Goal: Task Accomplishment & Management: Complete application form

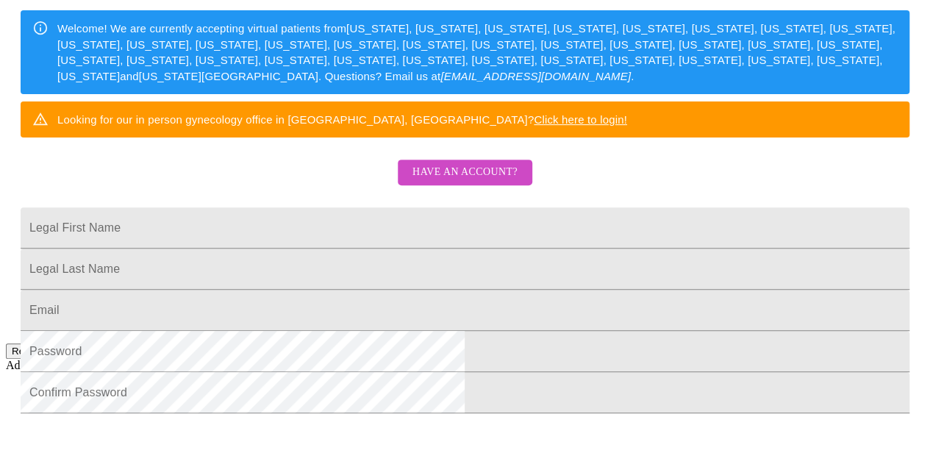
scroll to position [221, 0]
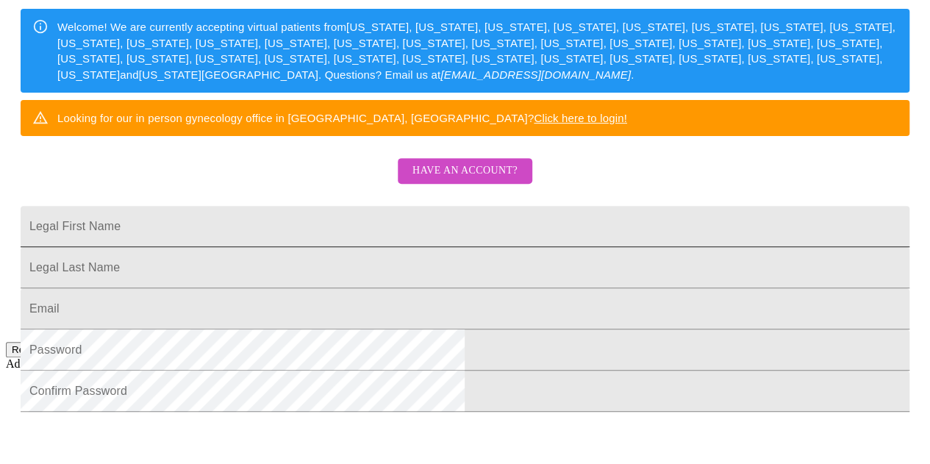
click at [427, 247] on input "Legal First Name" at bounding box center [465, 226] width 889 height 41
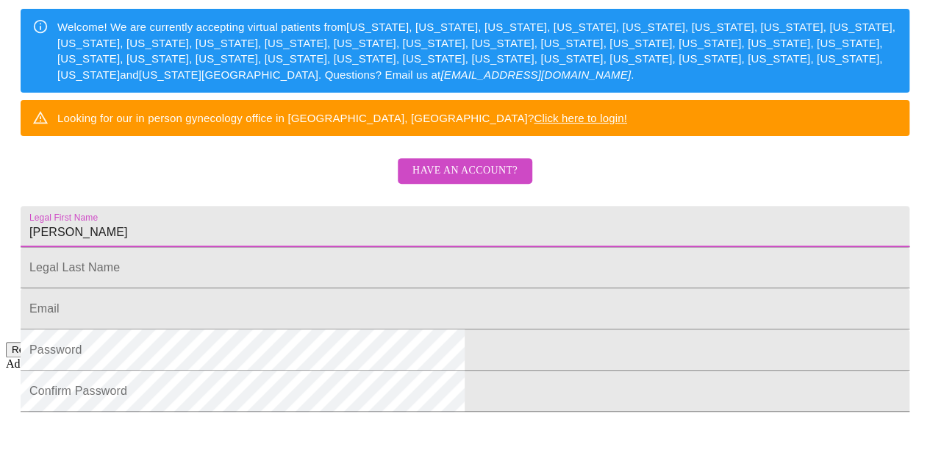
type input "[PERSON_NAME]"
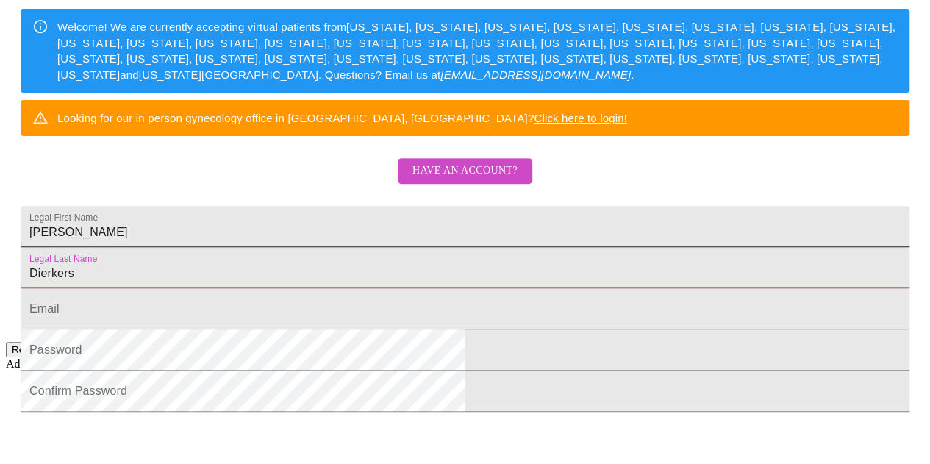
type input "Dierkers"
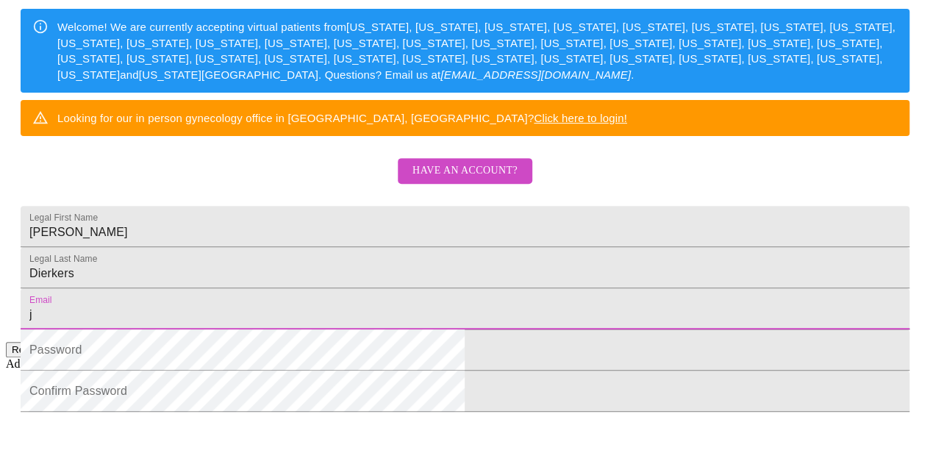
click at [332, 330] on input "j" at bounding box center [465, 308] width 889 height 41
type input "[EMAIL_ADDRESS][DOMAIN_NAME]"
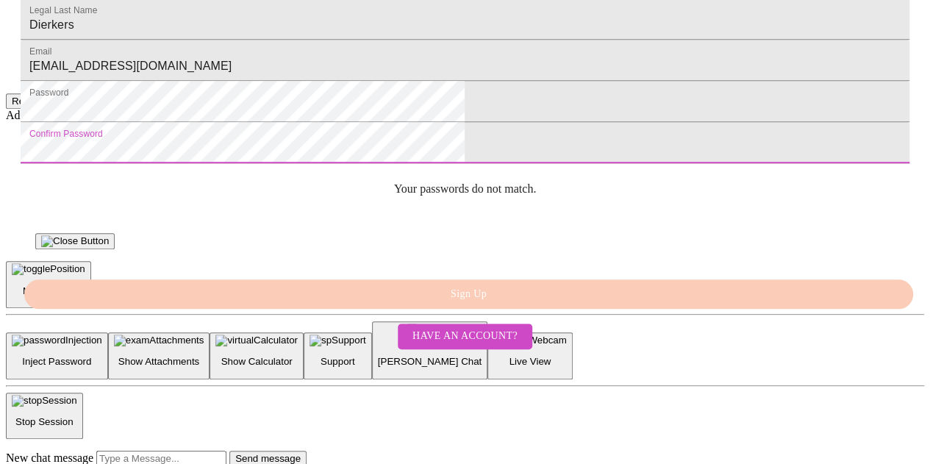
scroll to position [437, 0]
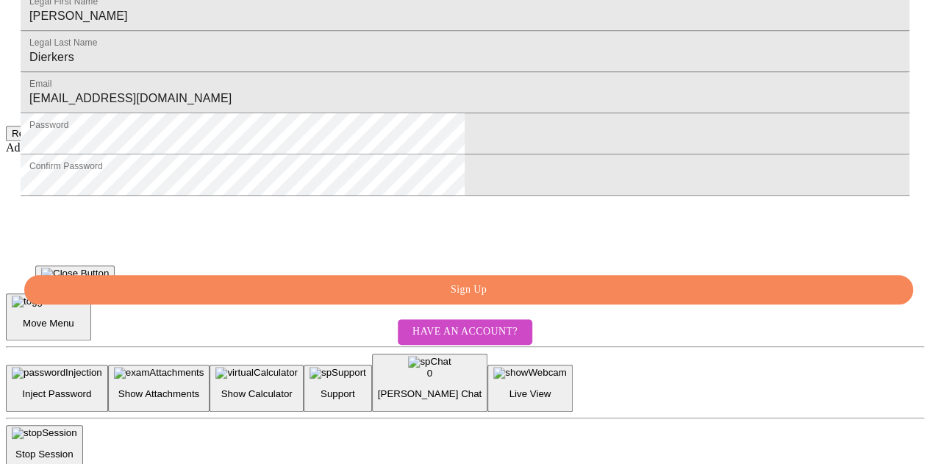
click at [531, 299] on span "Sign Up" at bounding box center [468, 290] width 855 height 18
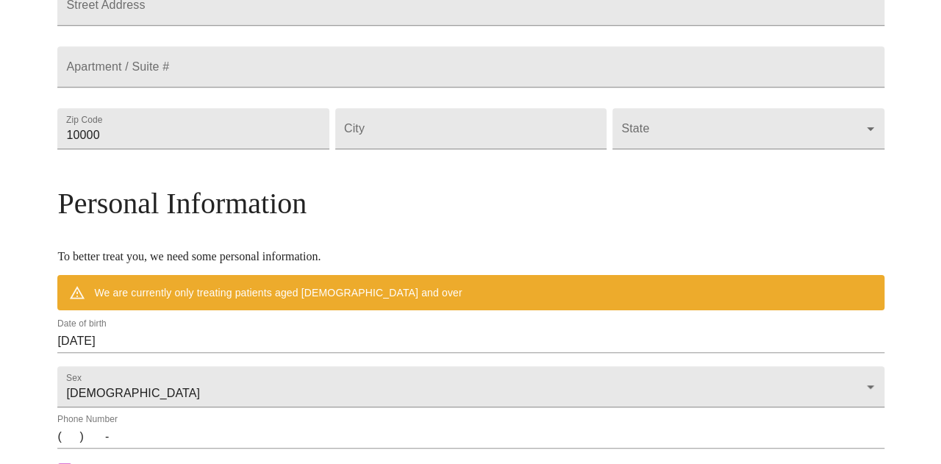
scroll to position [380, 0]
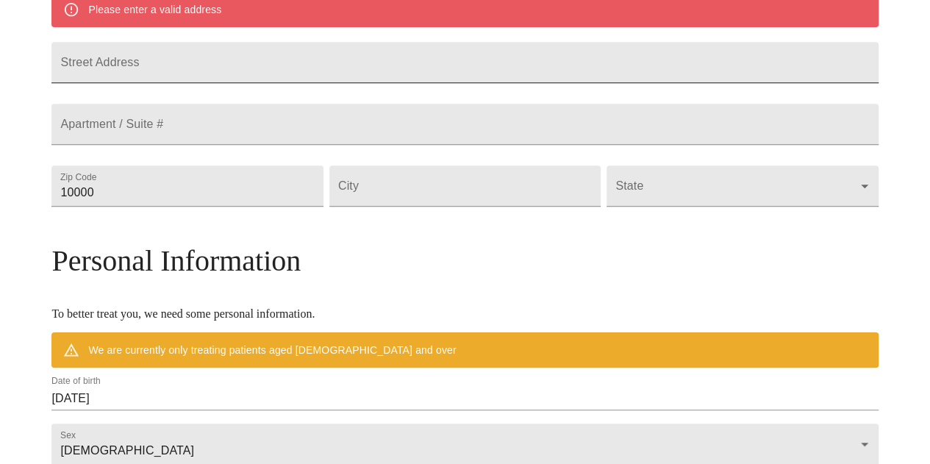
click at [419, 73] on input "Street Address" at bounding box center [464, 62] width 827 height 41
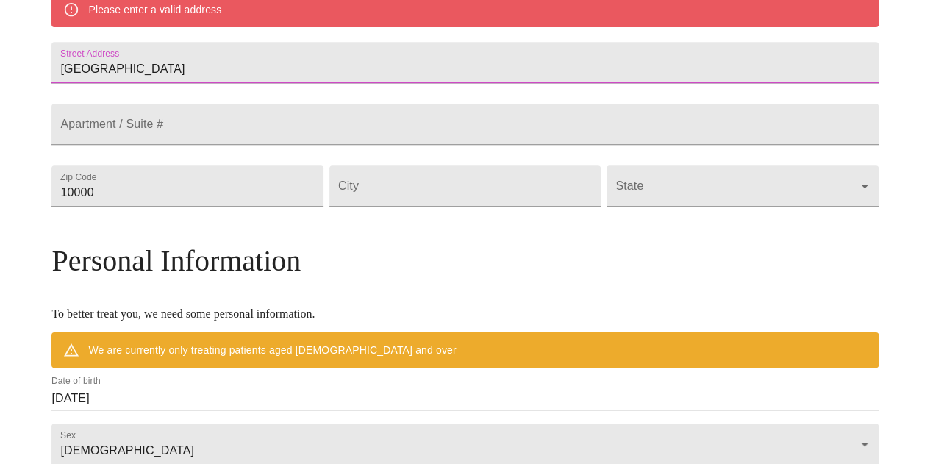
type input "[GEOGRAPHIC_DATA]"
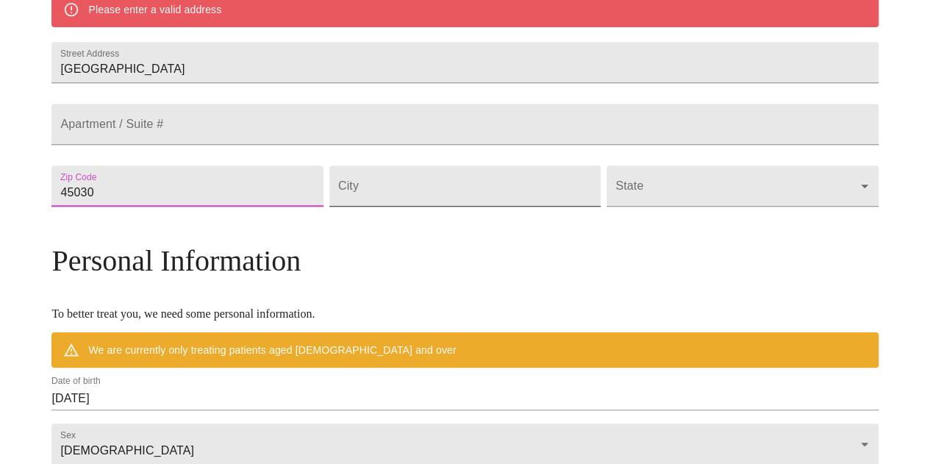
type input "45030"
click at [434, 207] on input "Street Address" at bounding box center [465, 185] width 271 height 41
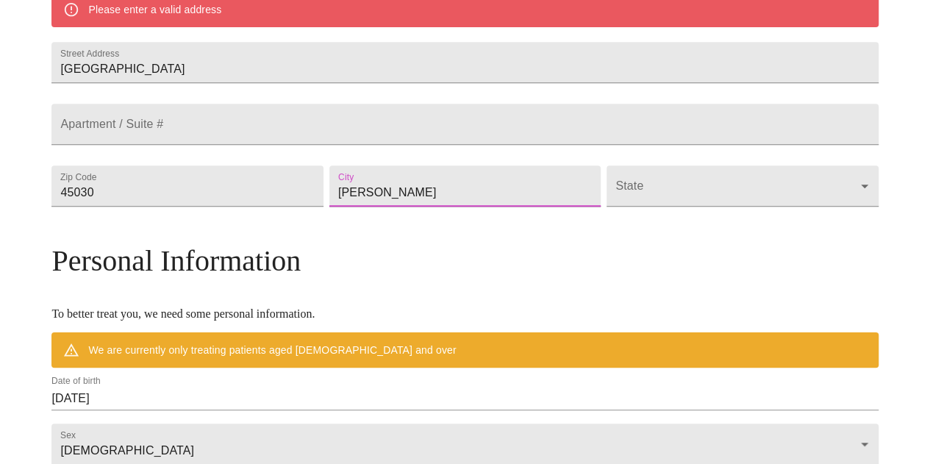
type input "[PERSON_NAME]"
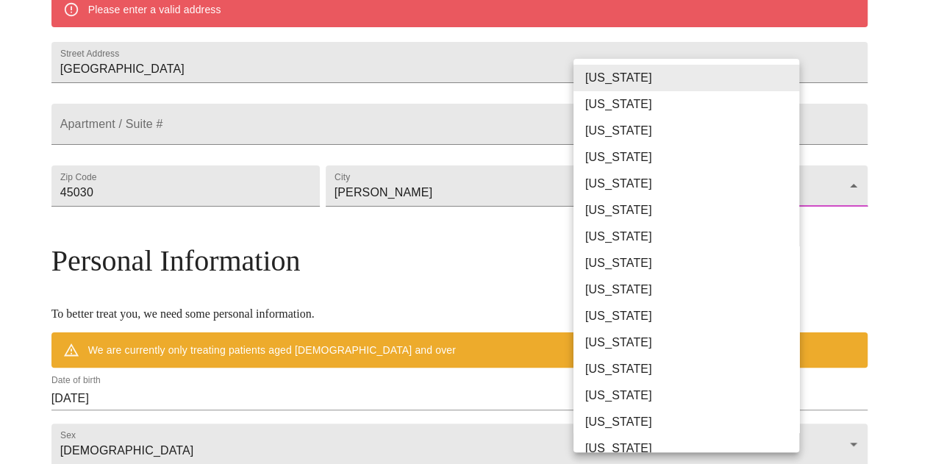
click at [628, 227] on body "MyMenopauseRx Welcome to MyMenopauseRx Since it's your first time here, you'll …" at bounding box center [465, 405] width 919 height 1558
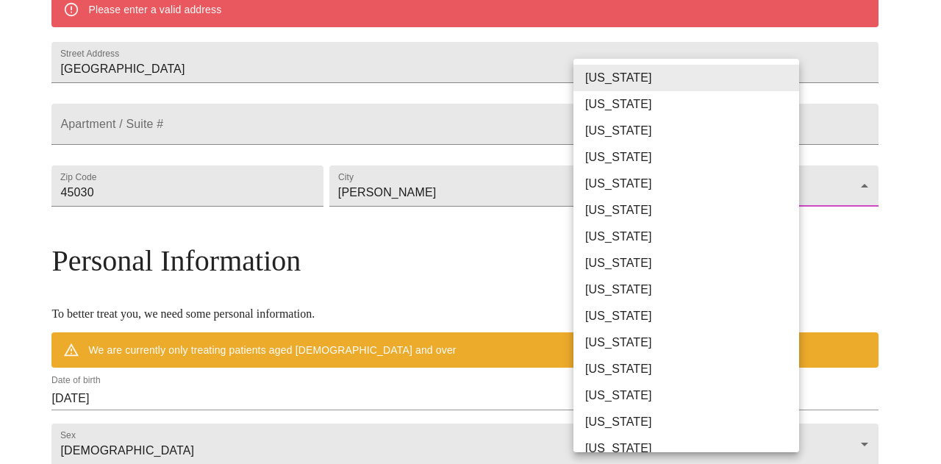
scroll to position [722, 0]
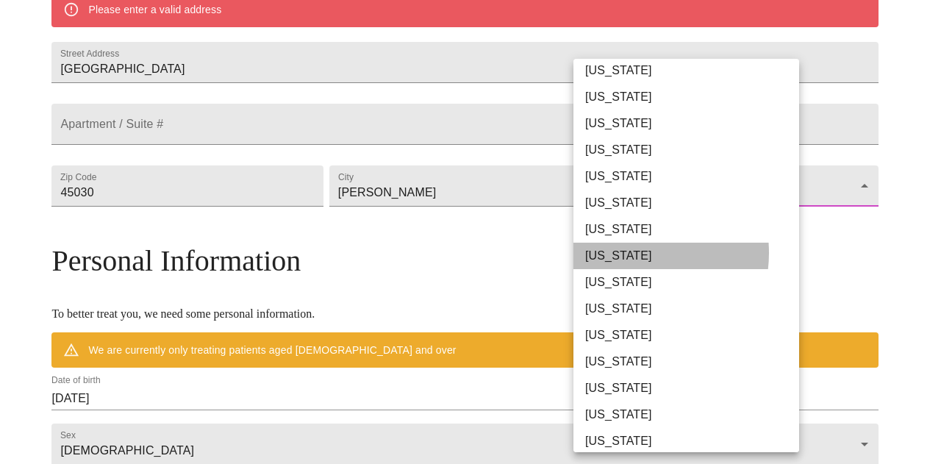
click at [625, 252] on li "[US_STATE]" at bounding box center [692, 256] width 237 height 26
type input "[US_STATE]"
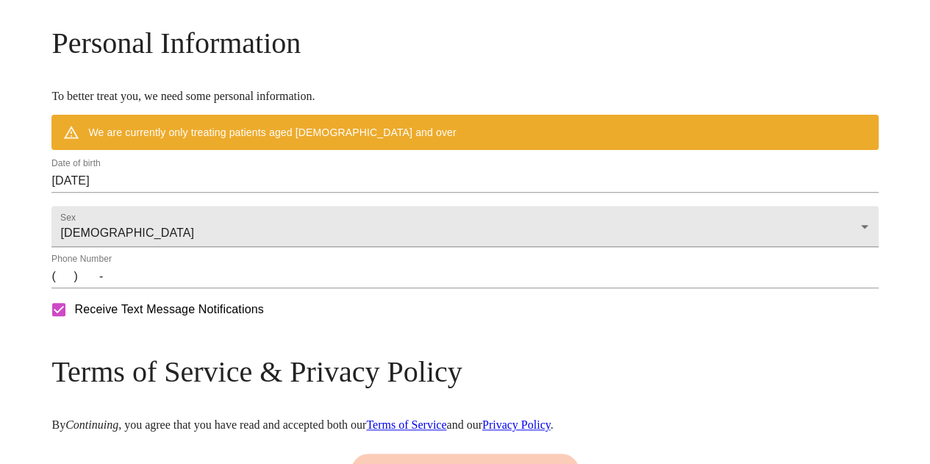
scroll to position [709, 0]
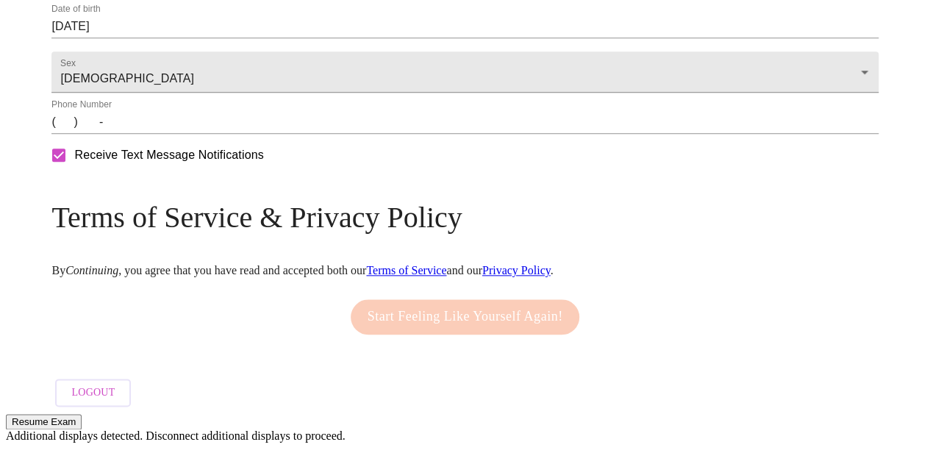
click at [254, 134] on input "(   )    -" at bounding box center [464, 122] width 827 height 24
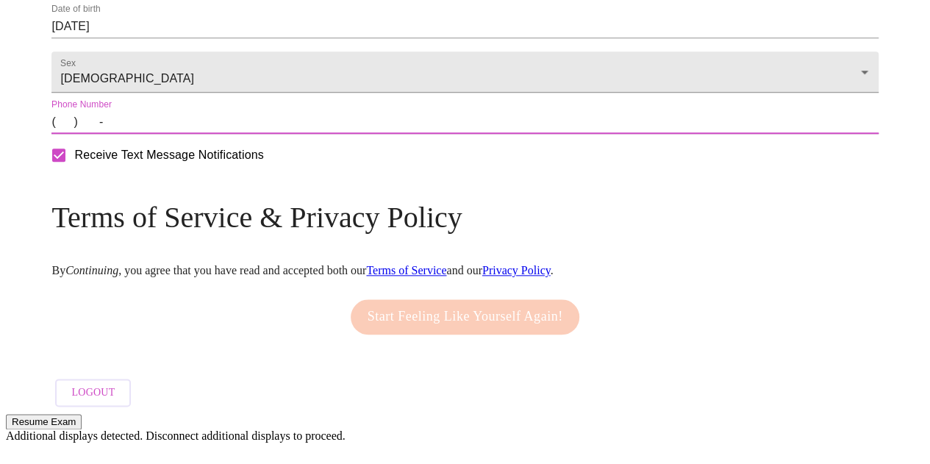
type input "[PHONE_NUMBER]"
click at [432, 342] on div "Start Feeling Like Yourself Again!" at bounding box center [465, 317] width 237 height 50
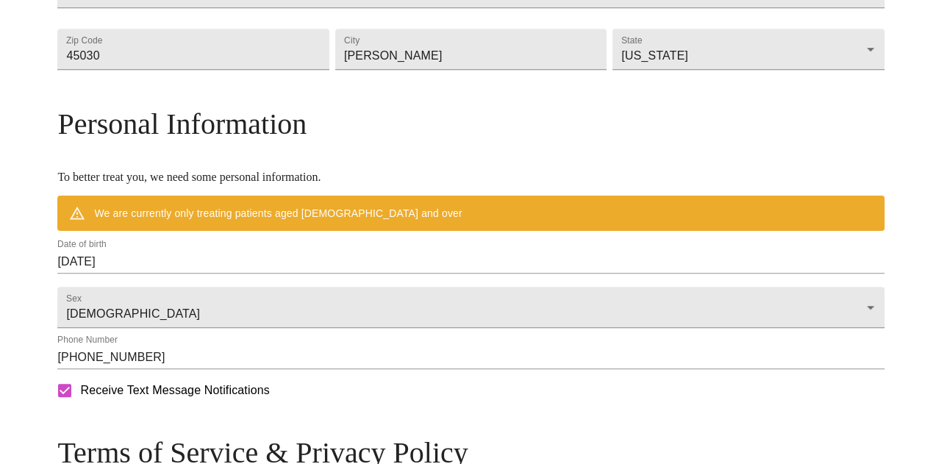
scroll to position [567, 0]
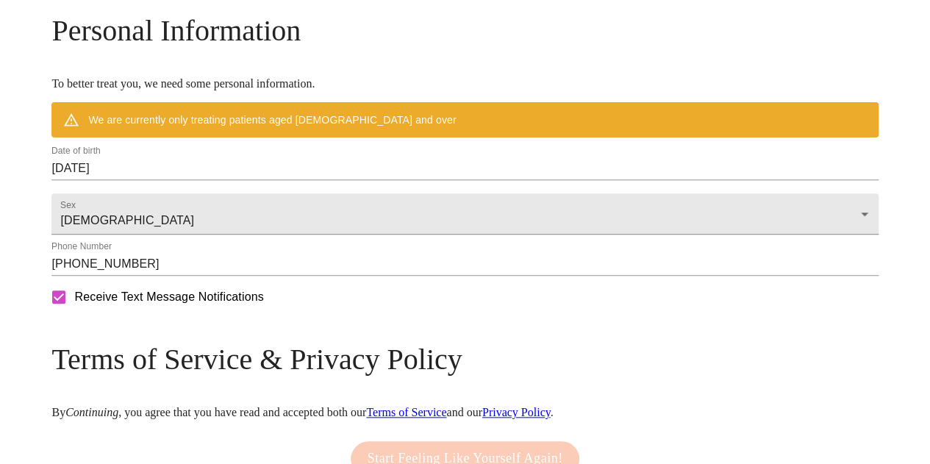
click at [227, 180] on input "[DATE]" at bounding box center [464, 169] width 827 height 24
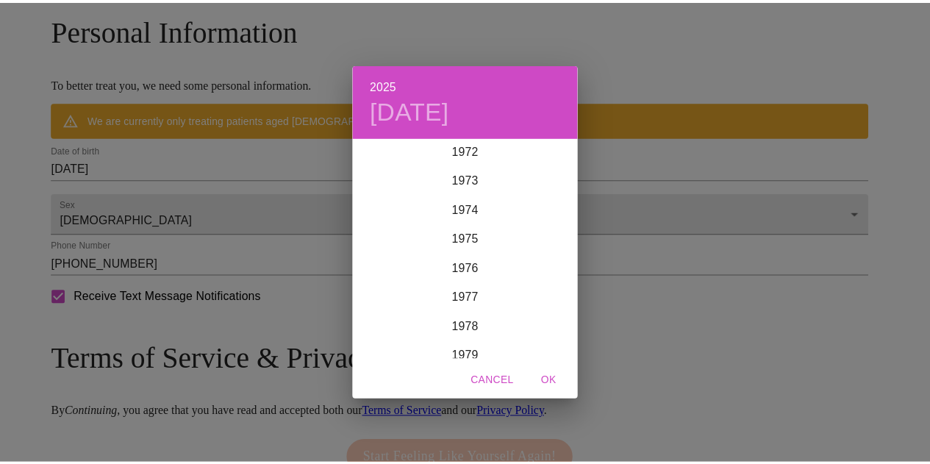
scroll to position [2148, 0]
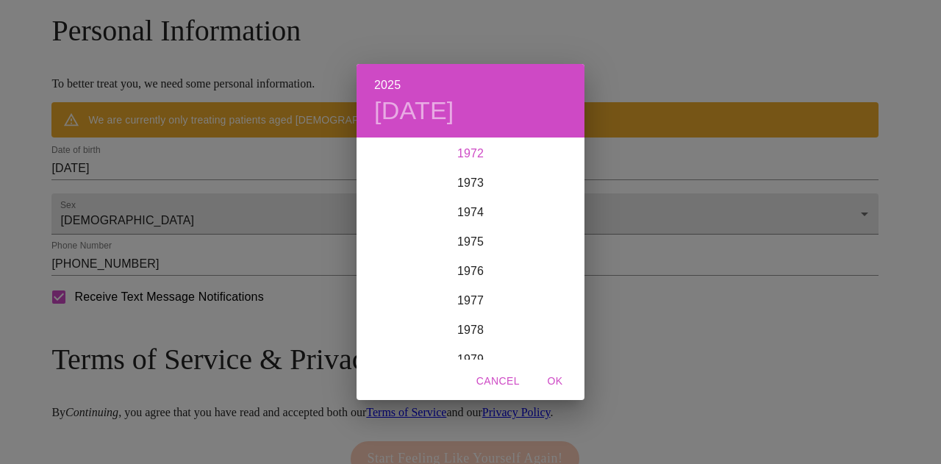
click at [457, 149] on div "1972" at bounding box center [471, 153] width 228 height 29
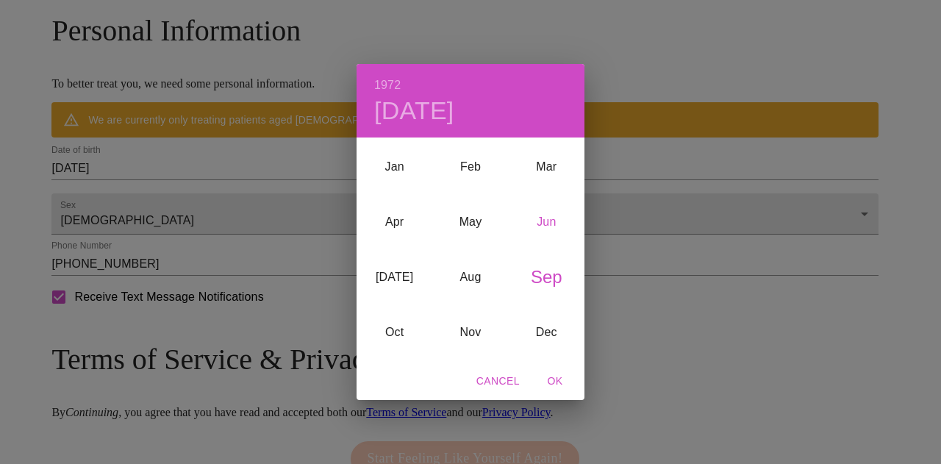
click at [550, 218] on div "Jun" at bounding box center [547, 221] width 76 height 55
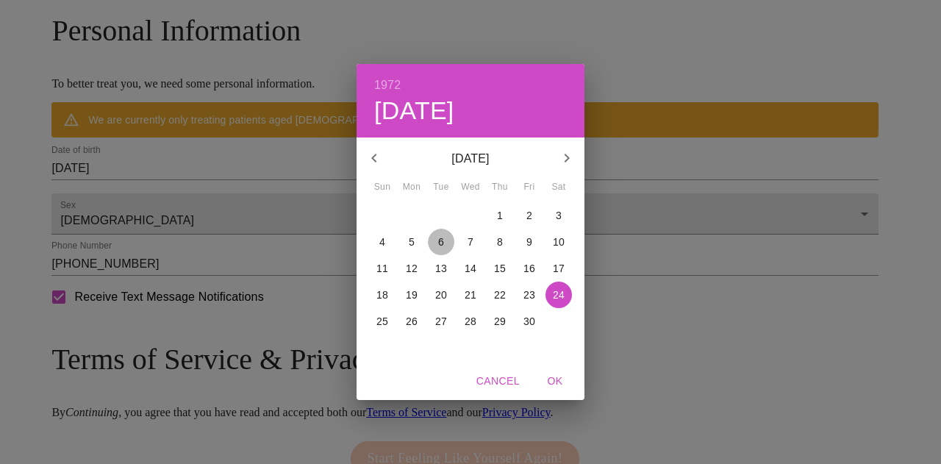
click at [443, 243] on p "6" at bounding box center [441, 242] width 6 height 15
click at [552, 380] on span "OK" at bounding box center [555, 381] width 35 height 18
type input "[DATE]"
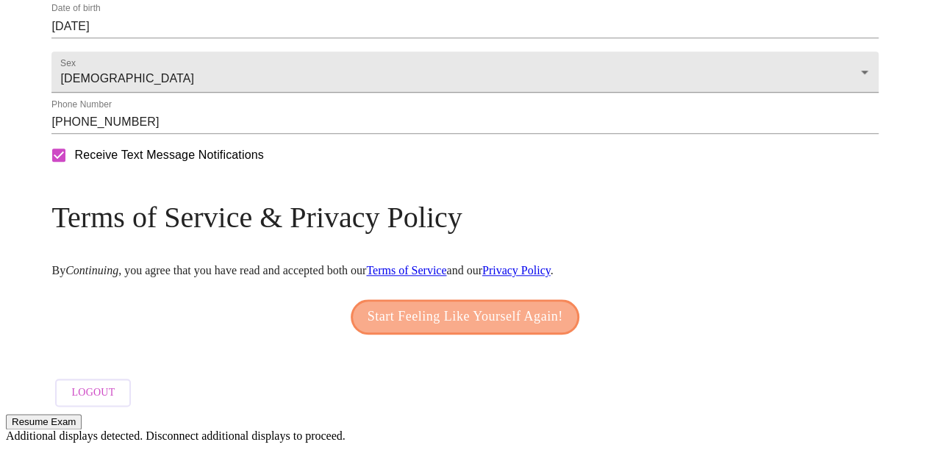
click at [455, 329] on span "Start Feeling Like Yourself Again!" at bounding box center [466, 317] width 196 height 24
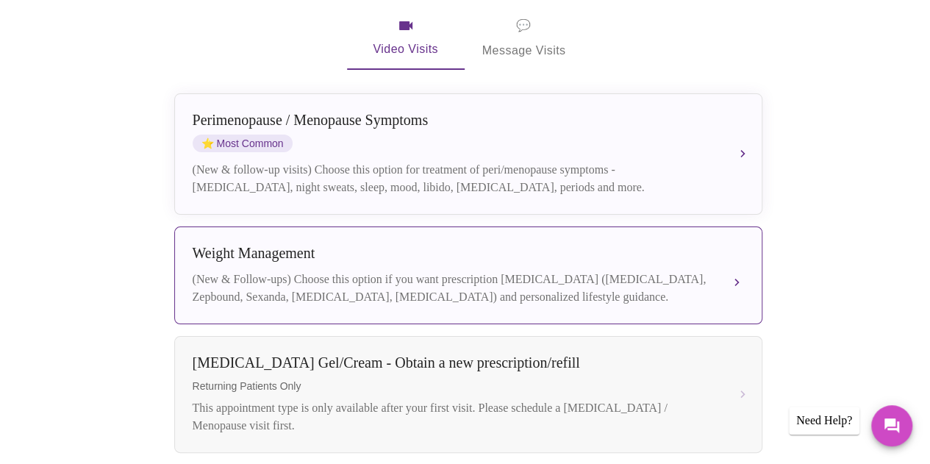
scroll to position [302, 0]
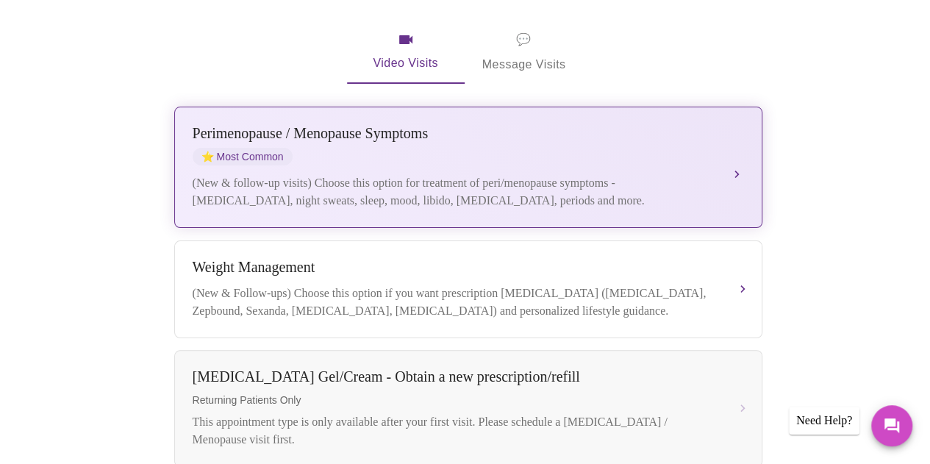
click at [461, 174] on div "(New & follow-up visits) Choose this option for treatment of peri/menopause sym…" at bounding box center [454, 191] width 522 height 35
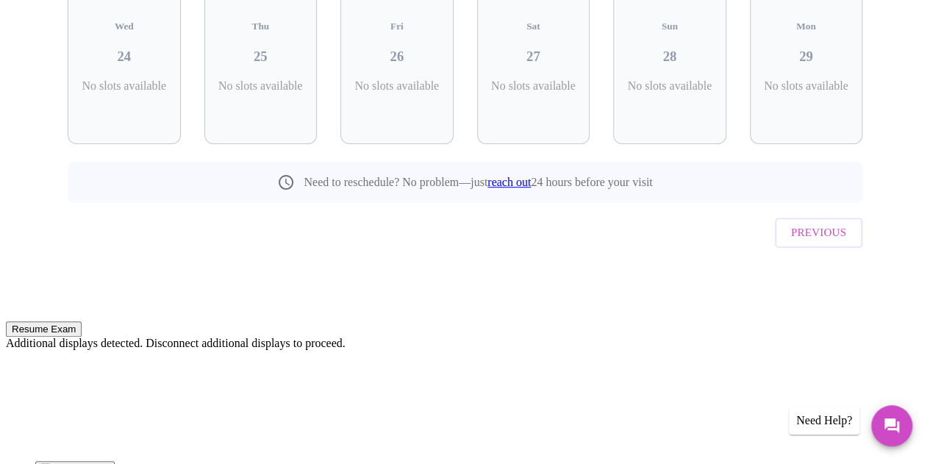
scroll to position [134, 0]
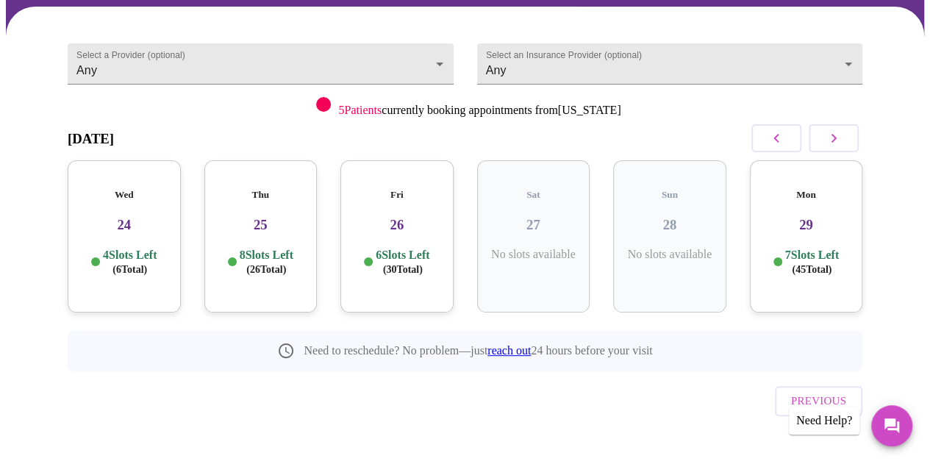
click at [253, 227] on div "Thu 25 8 Slots Left ( 26 Total)" at bounding box center [260, 236] width 113 height 152
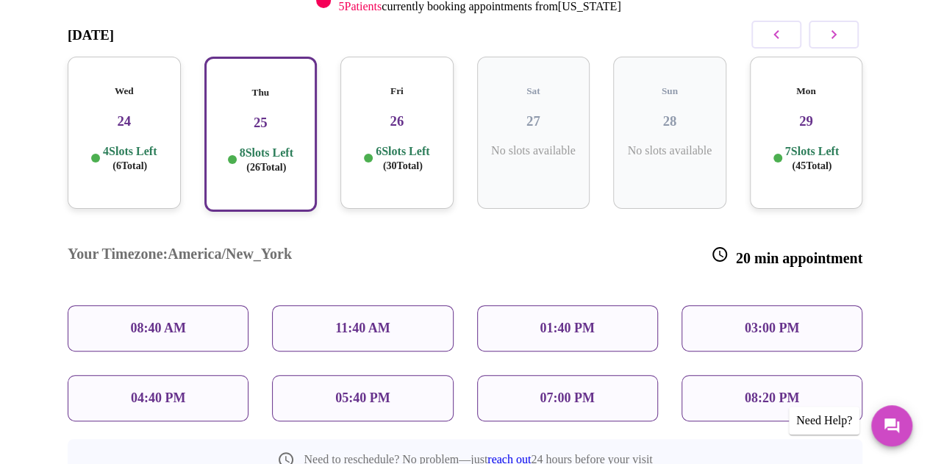
scroll to position [281, 0]
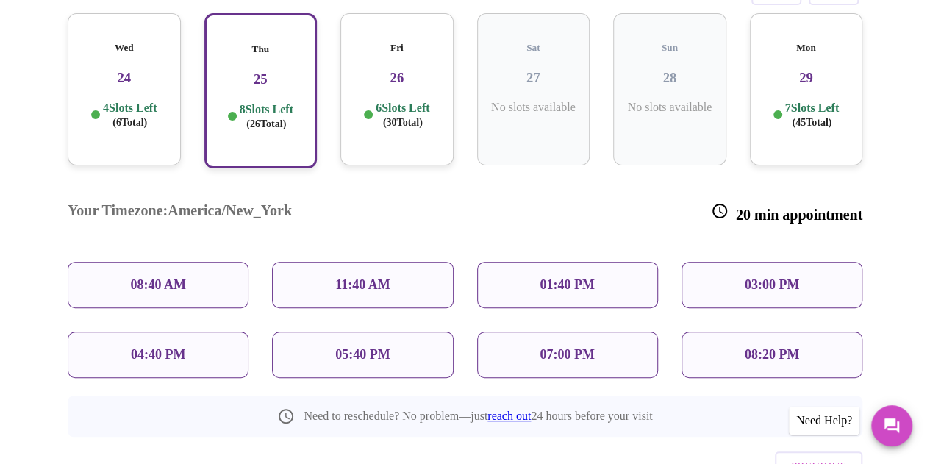
click at [372, 277] on p "11:40 AM" at bounding box center [362, 284] width 55 height 15
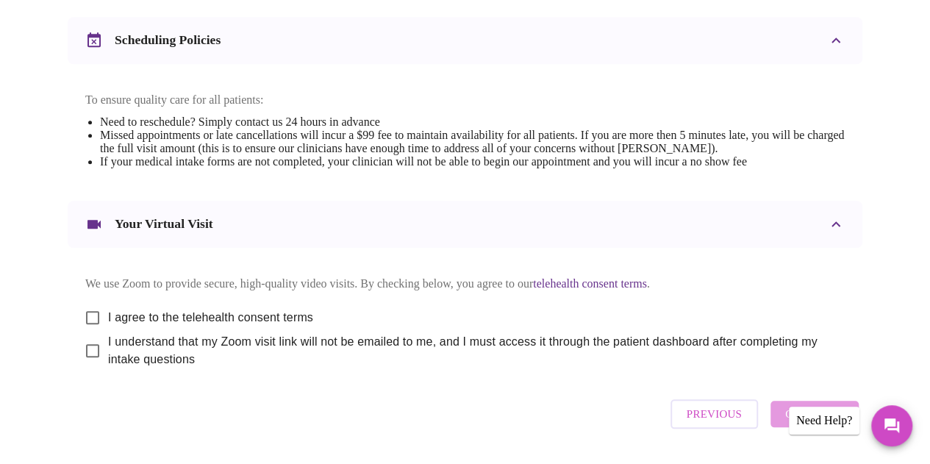
scroll to position [627, 0]
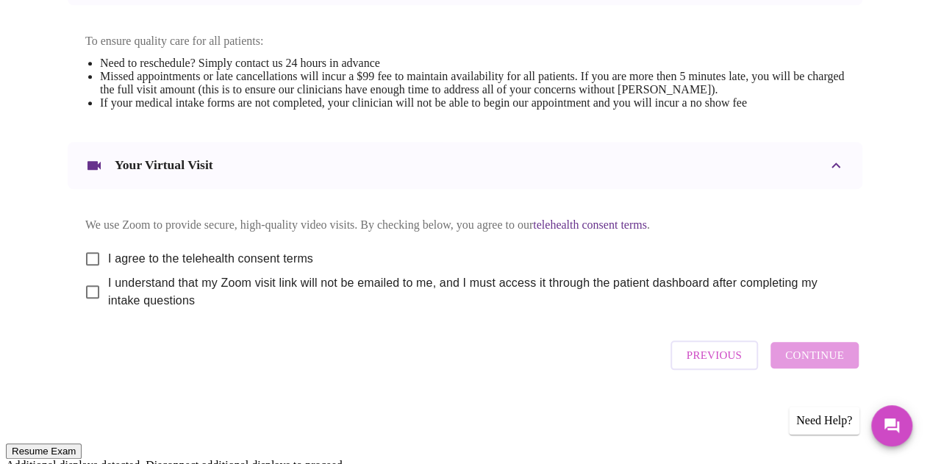
click at [719, 365] on span "Previous" at bounding box center [714, 355] width 55 height 19
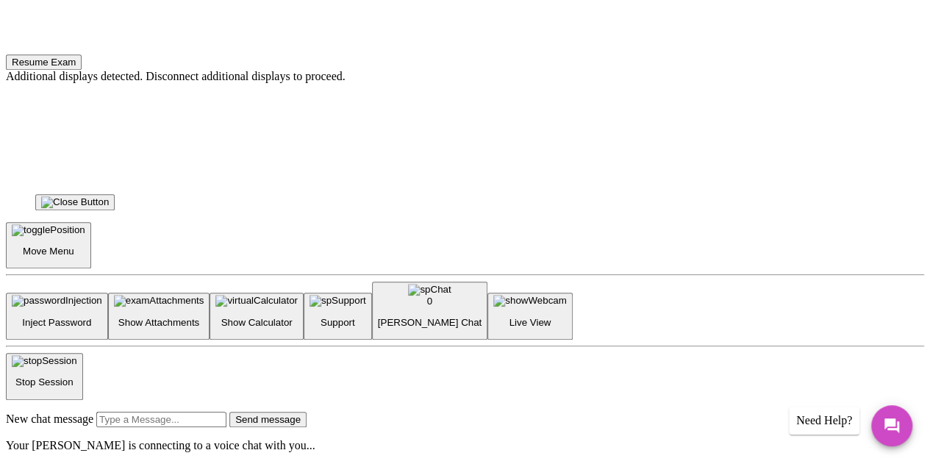
scroll to position [134, 0]
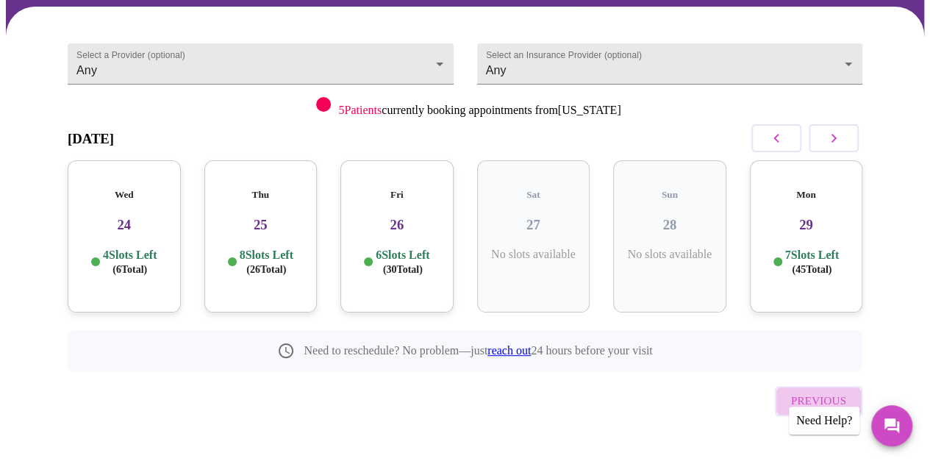
click at [815, 391] on span "Previous" at bounding box center [818, 400] width 55 height 19
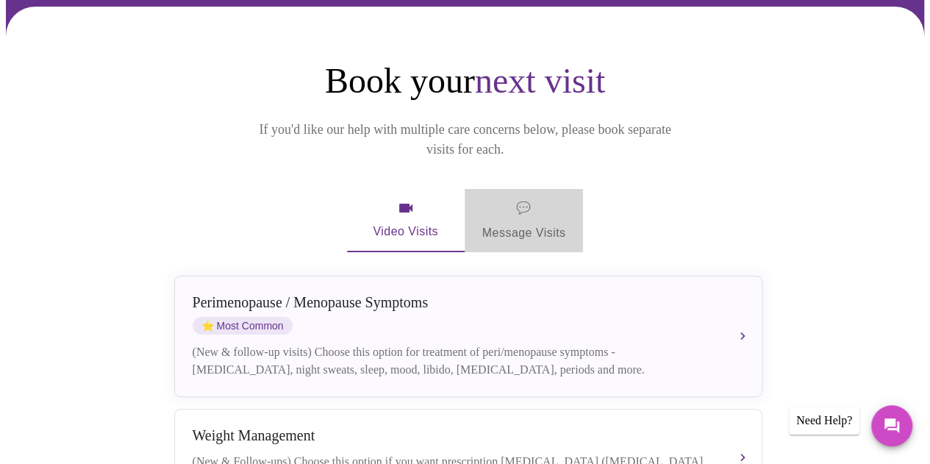
click at [509, 201] on span "💬 Message Visits" at bounding box center [525, 221] width 84 height 46
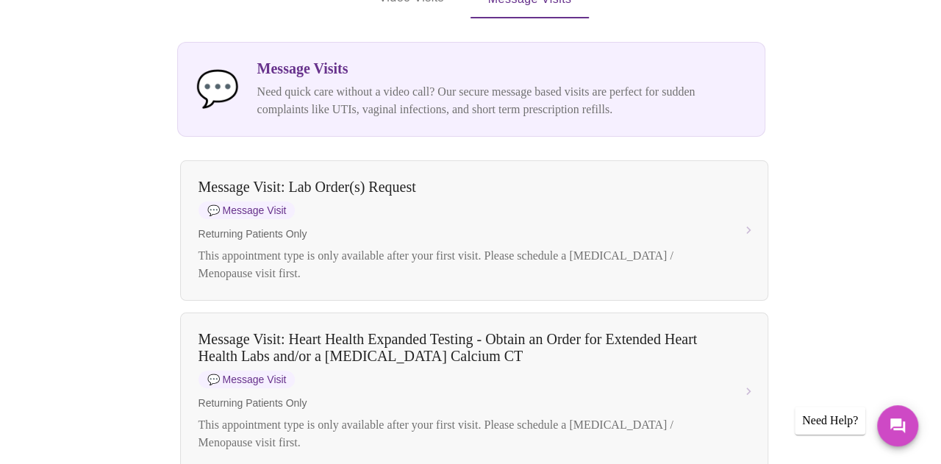
scroll to position [0, 0]
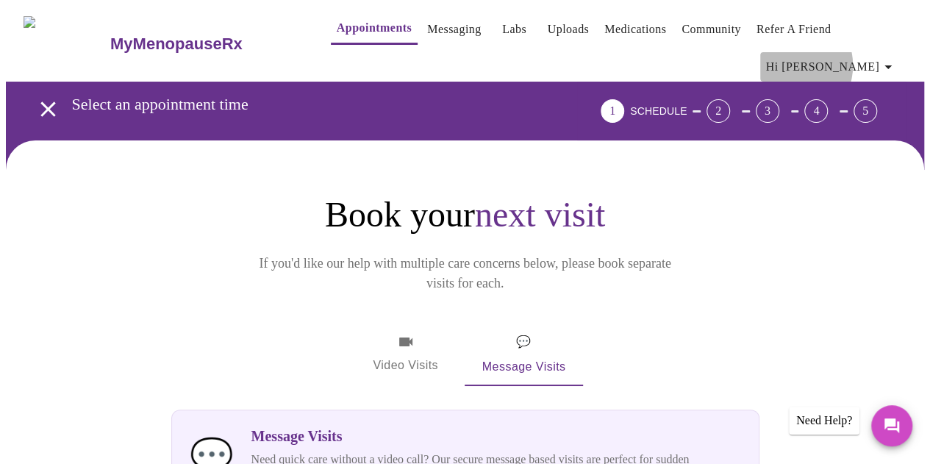
click at [845, 60] on span "Hi [PERSON_NAME]" at bounding box center [831, 67] width 131 height 21
